Goal: Transaction & Acquisition: Purchase product/service

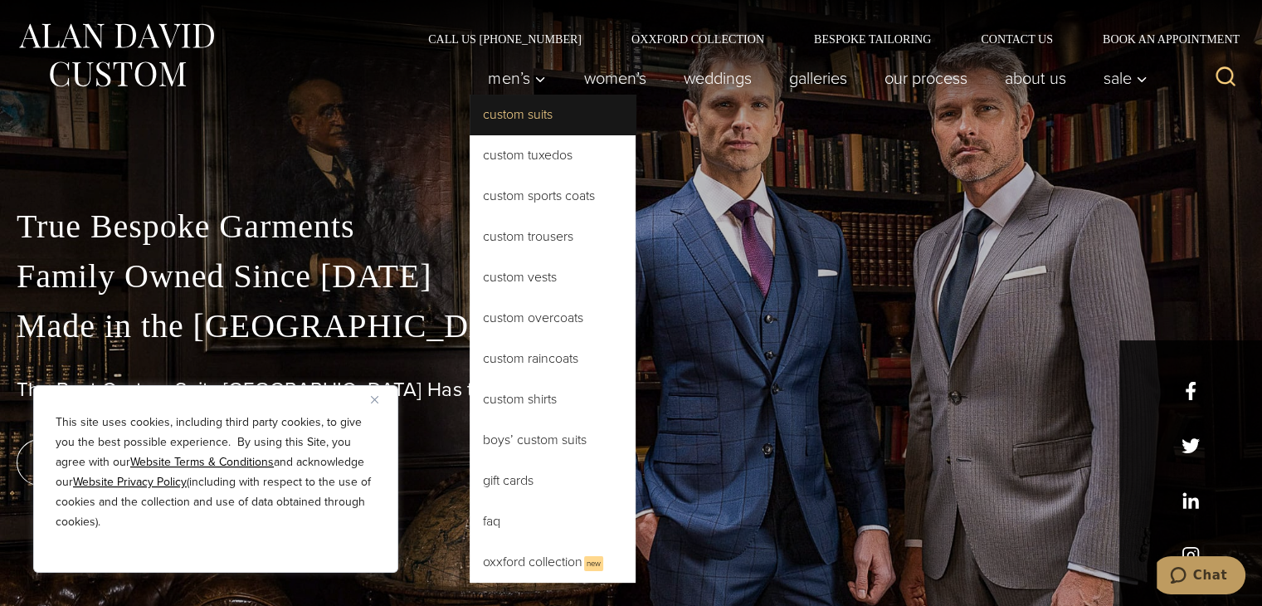
click at [514, 120] on link "Custom Suits" at bounding box center [553, 115] width 166 height 40
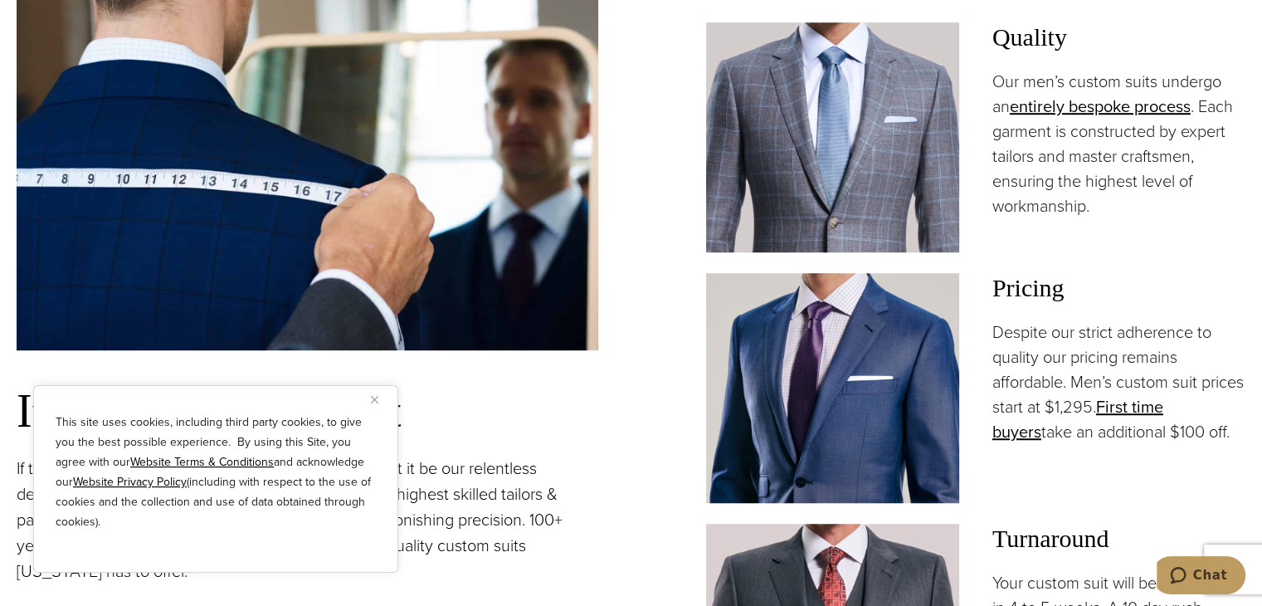
scroll to position [1162, 0]
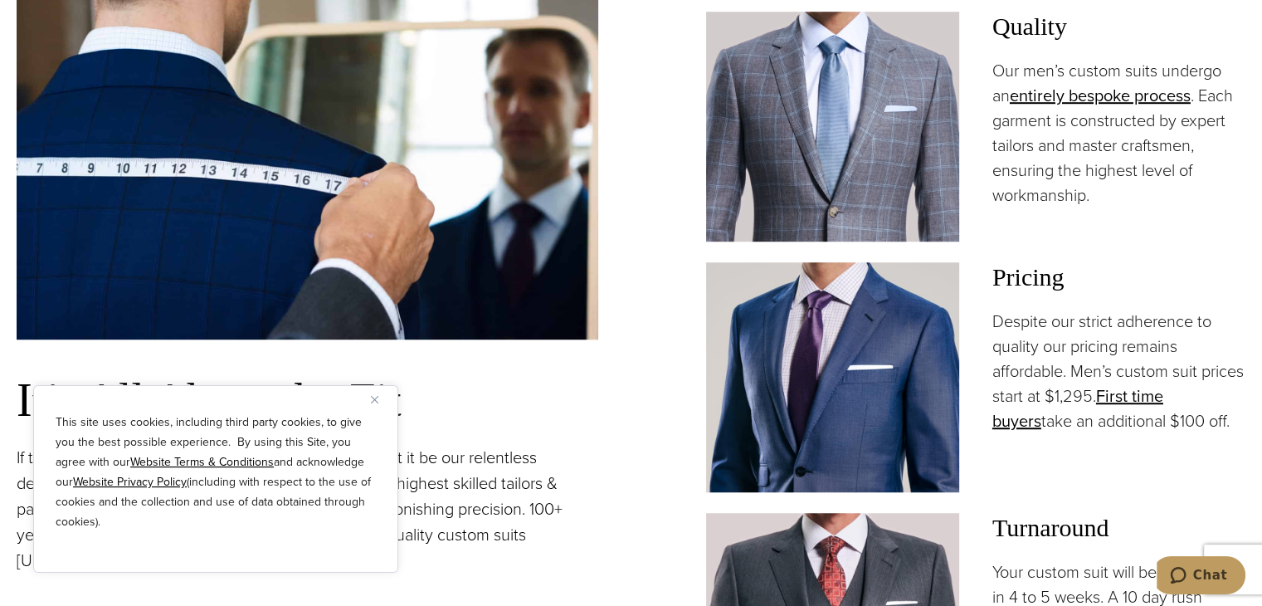
click at [369, 401] on div "This site uses cookies, including third party cookies, to give you the best pos…" at bounding box center [215, 479] width 365 height 188
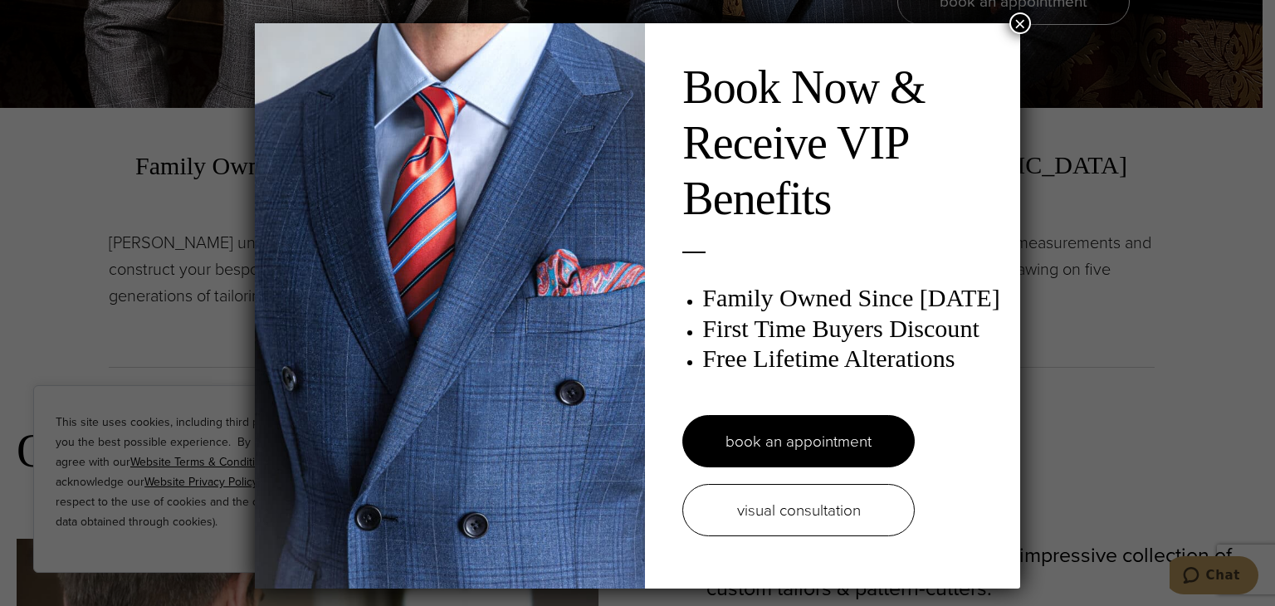
scroll to position [0, 0]
